Goal: Navigation & Orientation: Find specific page/section

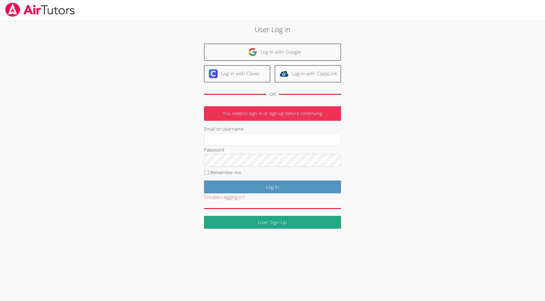
type input "[EMAIL_ADDRESS][DOMAIN_NAME]"
click at [208, 172] on input "Remember me" at bounding box center [206, 172] width 5 height 5
checkbox input "true"
click at [270, 186] on input "Log in" at bounding box center [272, 187] width 137 height 13
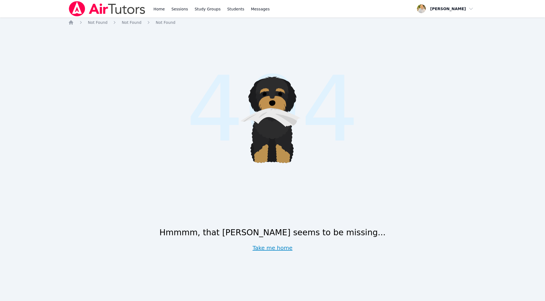
click at [271, 245] on link "Take me home" at bounding box center [272, 248] width 40 height 8
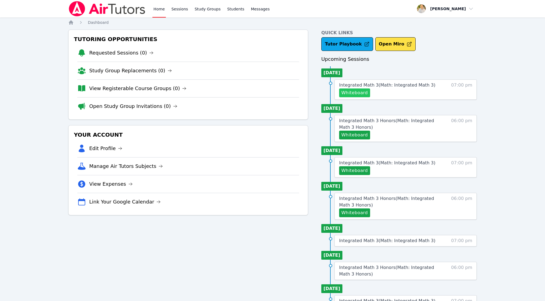
click at [354, 92] on button "Whiteboard" at bounding box center [354, 93] width 31 height 9
click at [188, 9] on div "Home Sessions Study Groups Students Messages" at bounding box center [211, 9] width 118 height 18
click at [181, 9] on link "Sessions" at bounding box center [179, 9] width 19 height 18
